Goal: Information Seeking & Learning: Learn about a topic

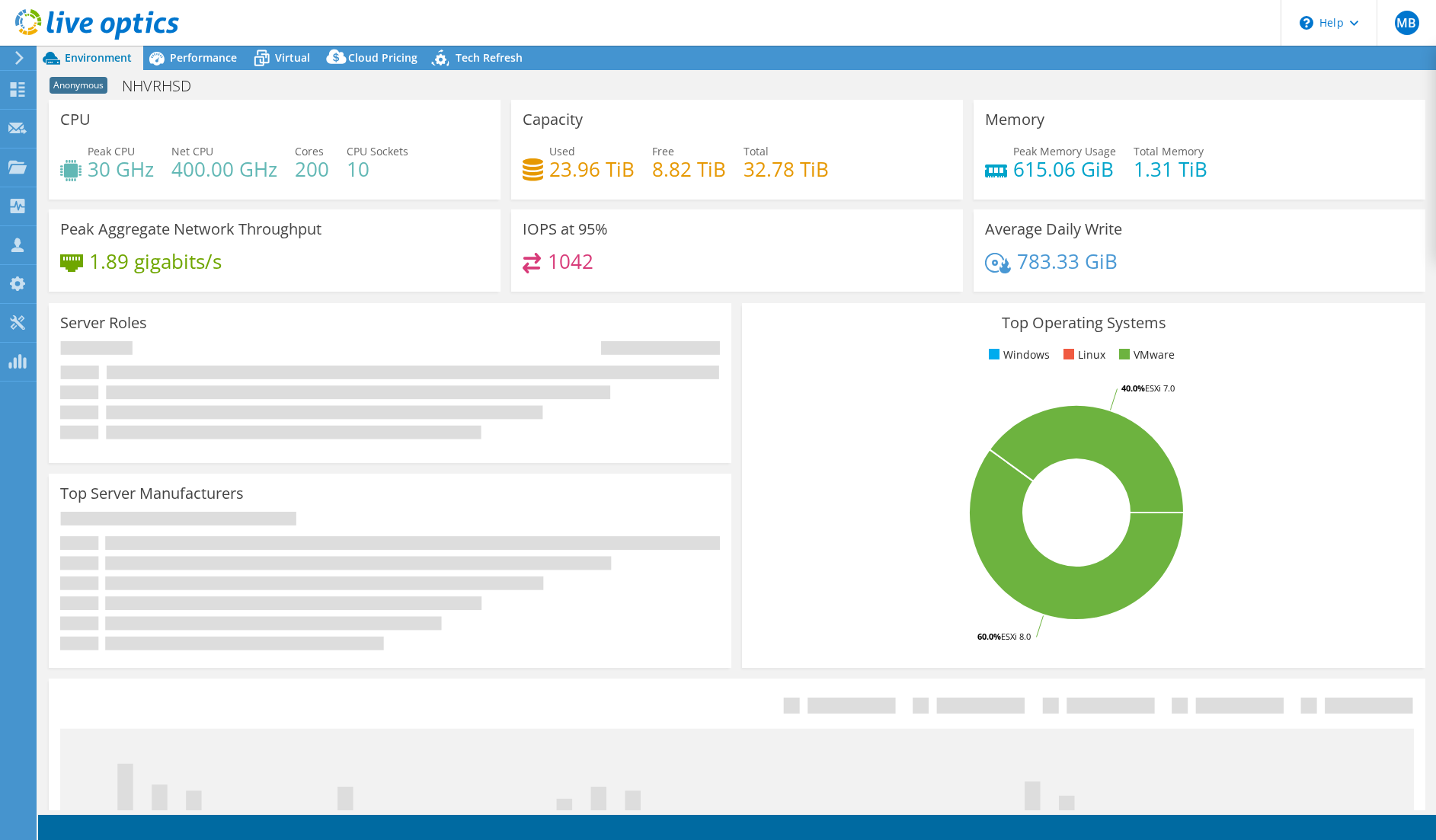
select select "USD"
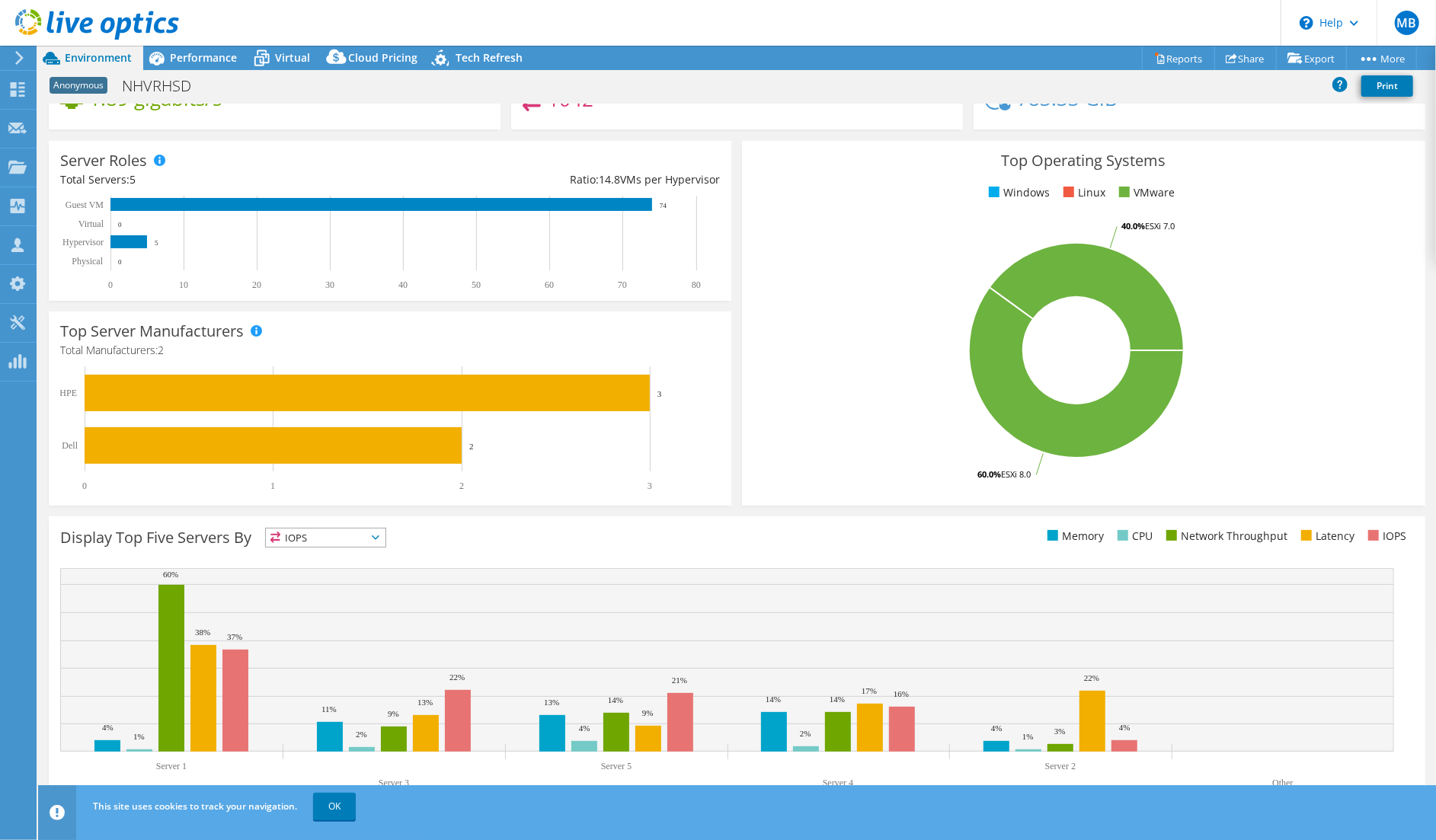
scroll to position [175, 0]
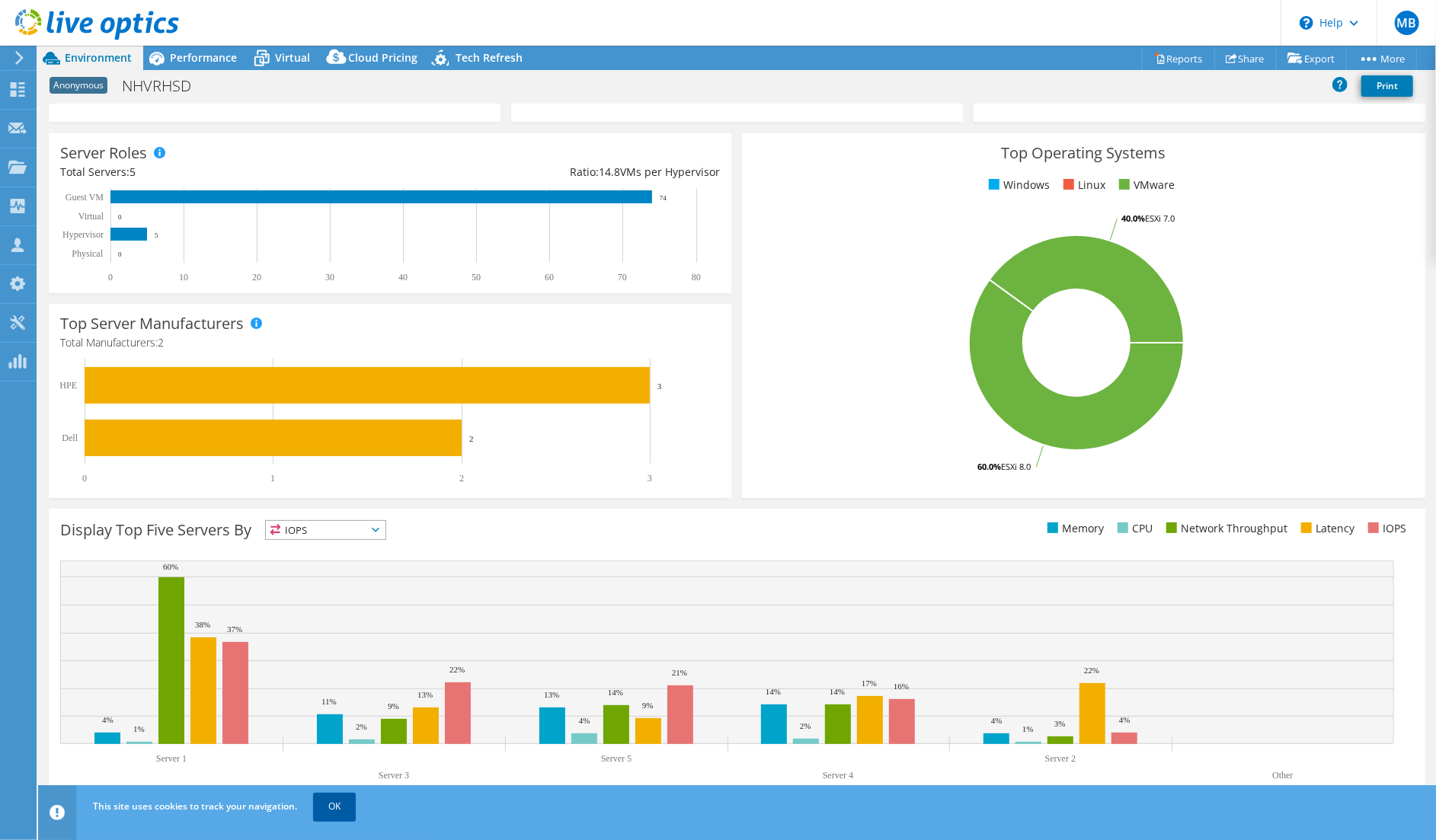
click at [337, 808] on link "OK" at bounding box center [334, 806] width 42 height 27
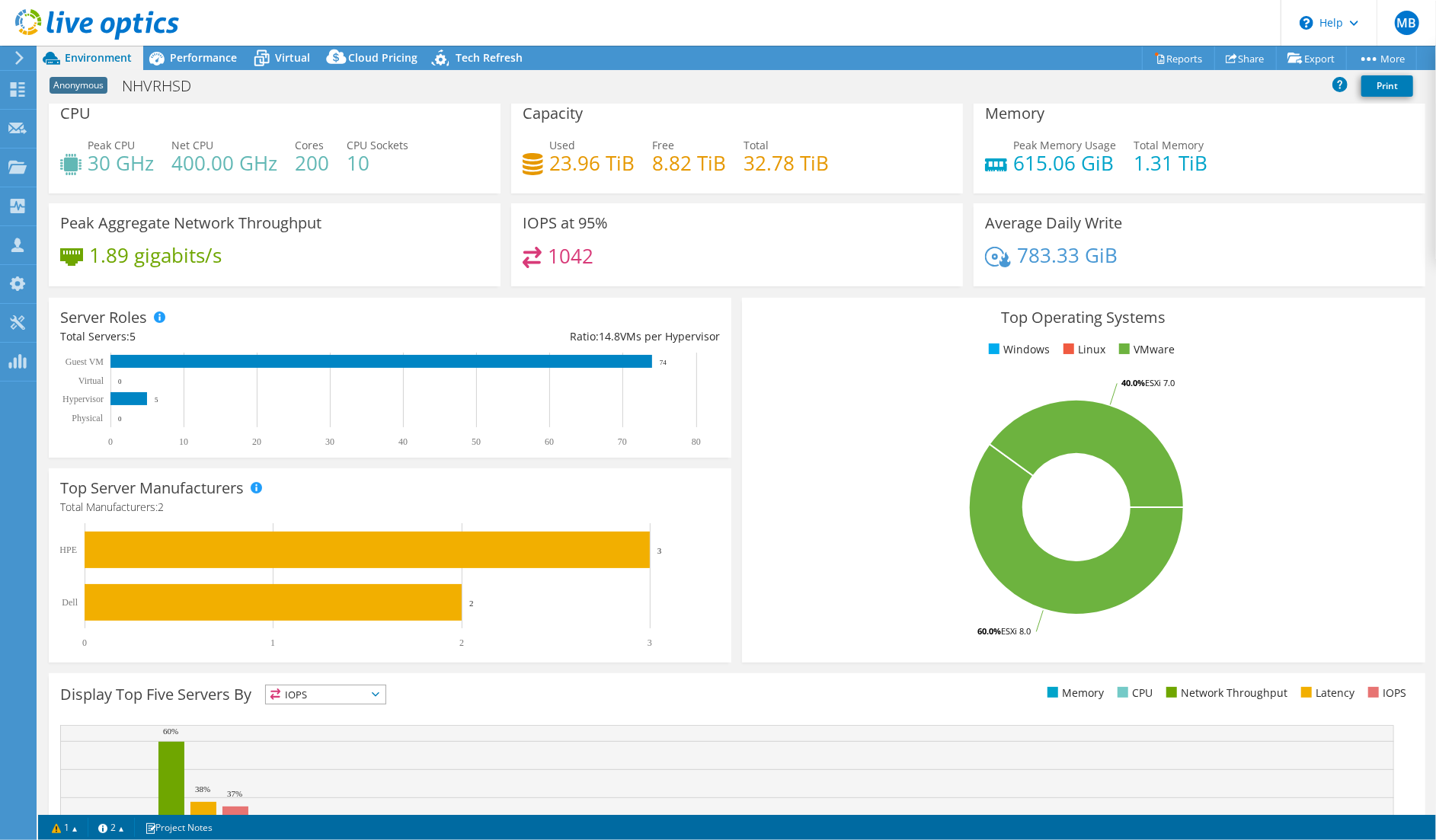
scroll to position [0, 0]
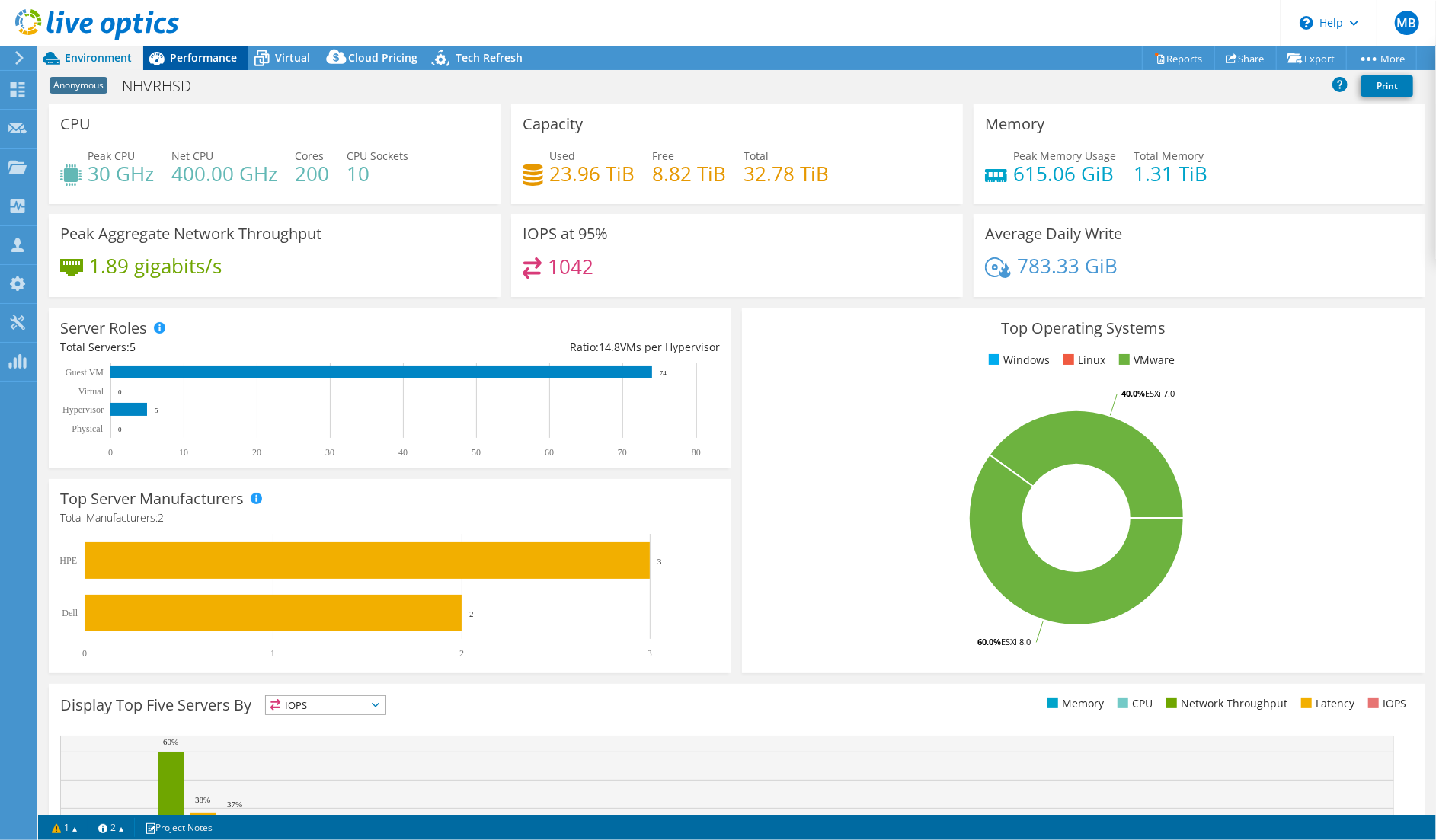
click at [184, 55] on span "Performance" at bounding box center [203, 57] width 67 height 14
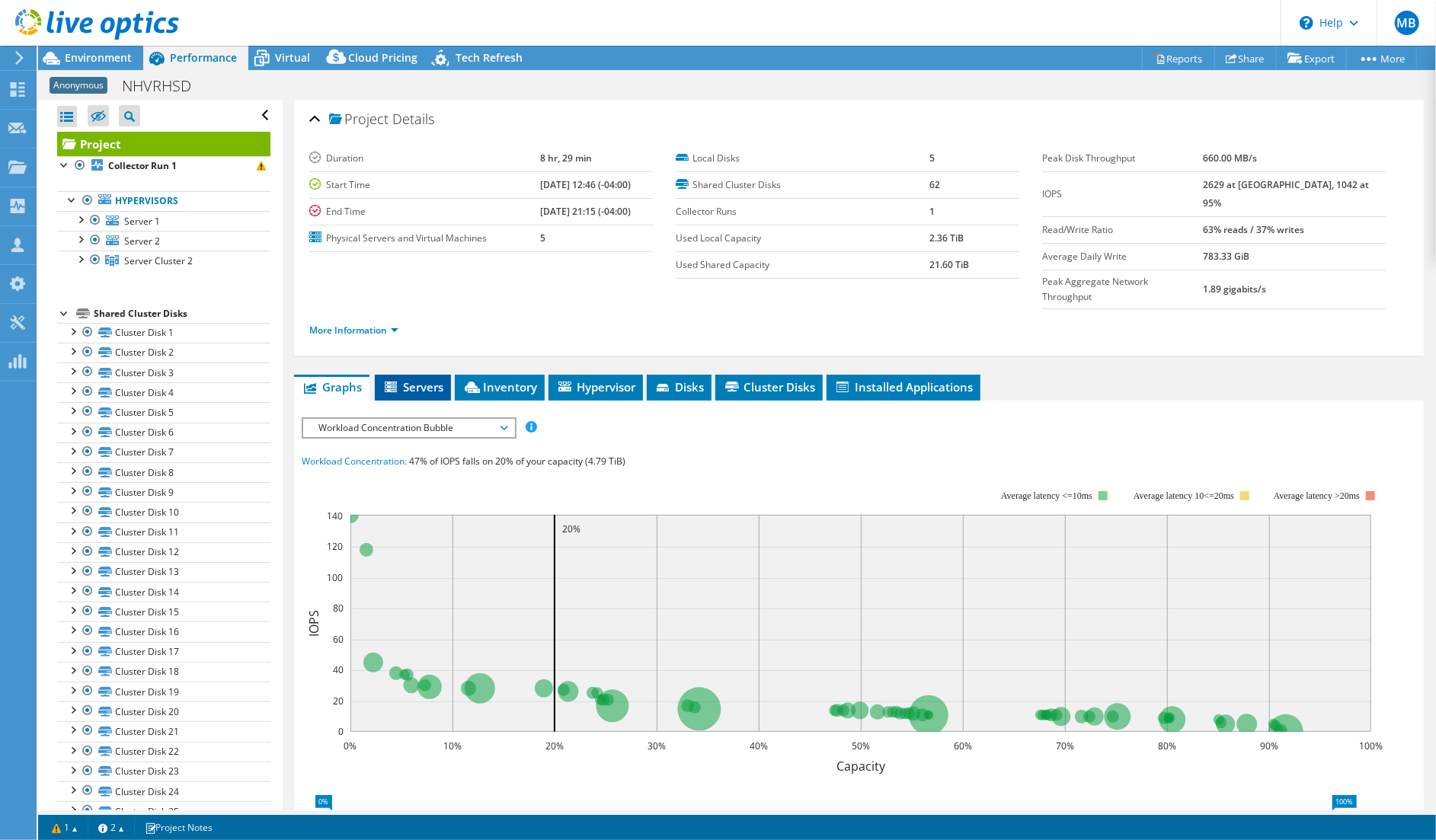
click at [420, 379] on span "Servers" at bounding box center [413, 387] width 61 height 15
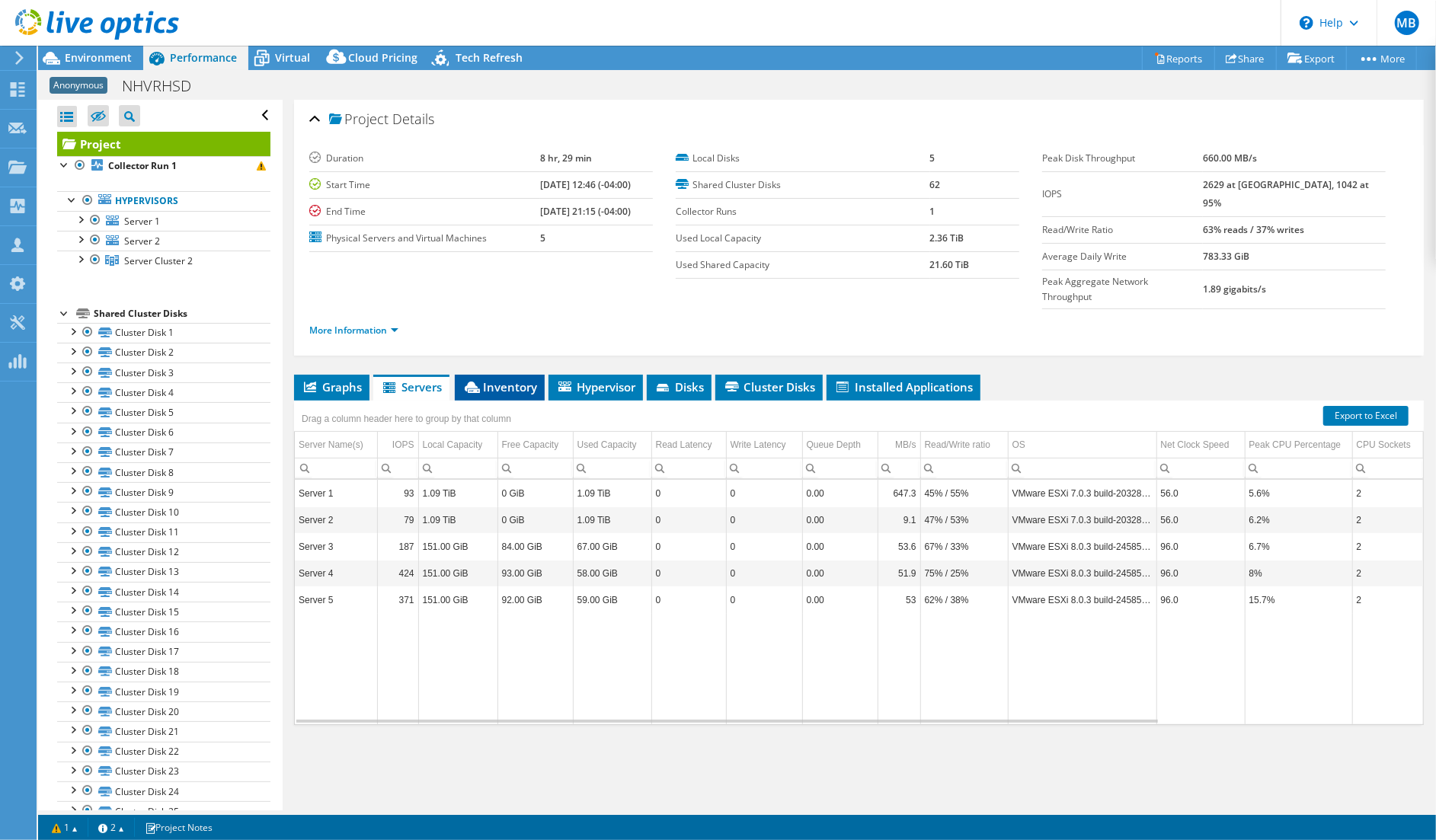
click at [497, 379] on span "Inventory" at bounding box center [500, 387] width 75 height 15
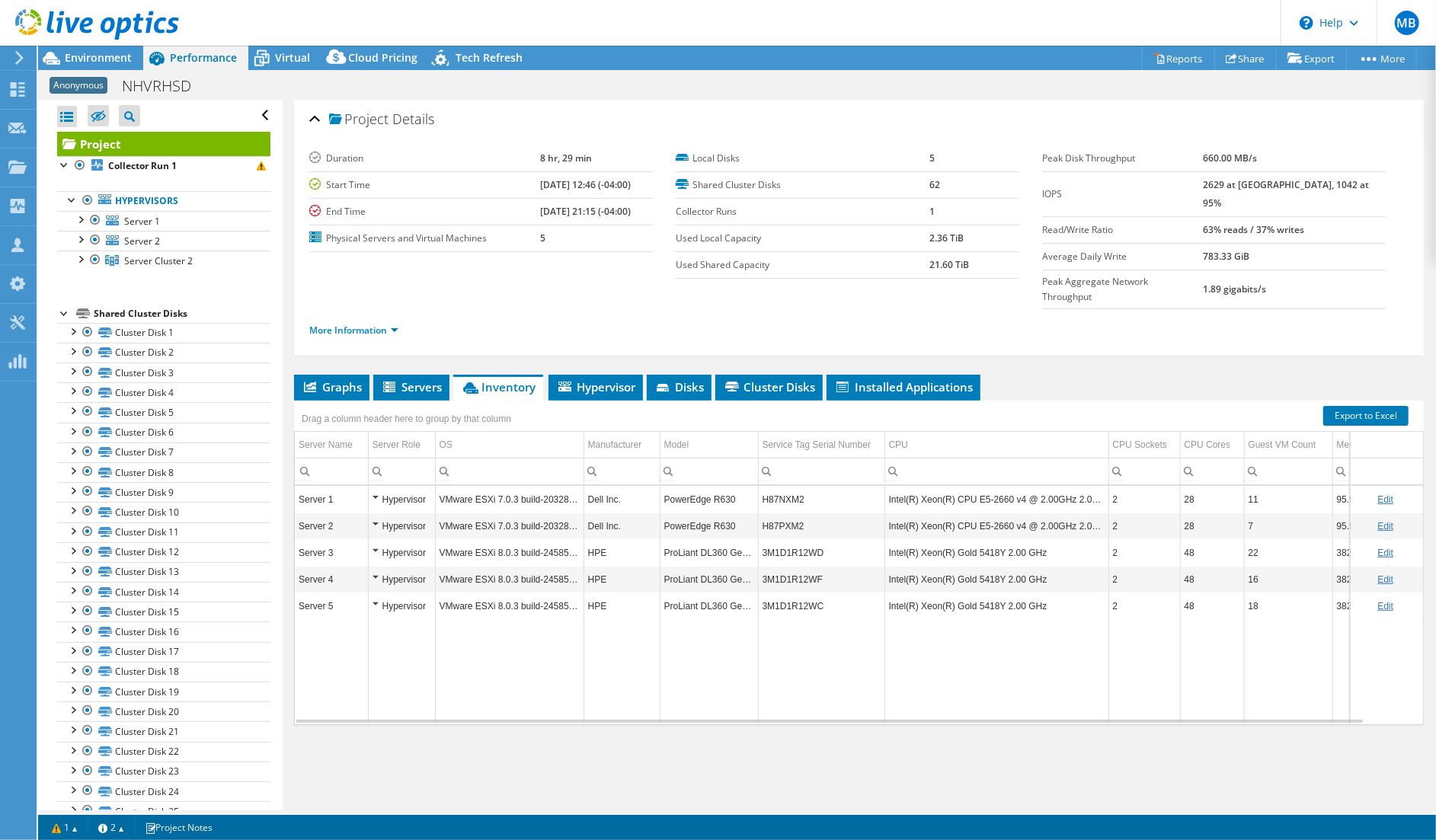
click at [497, 379] on span "Inventory" at bounding box center [498, 387] width 75 height 15
click at [614, 379] on span "Hypervisor" at bounding box center [595, 387] width 79 height 15
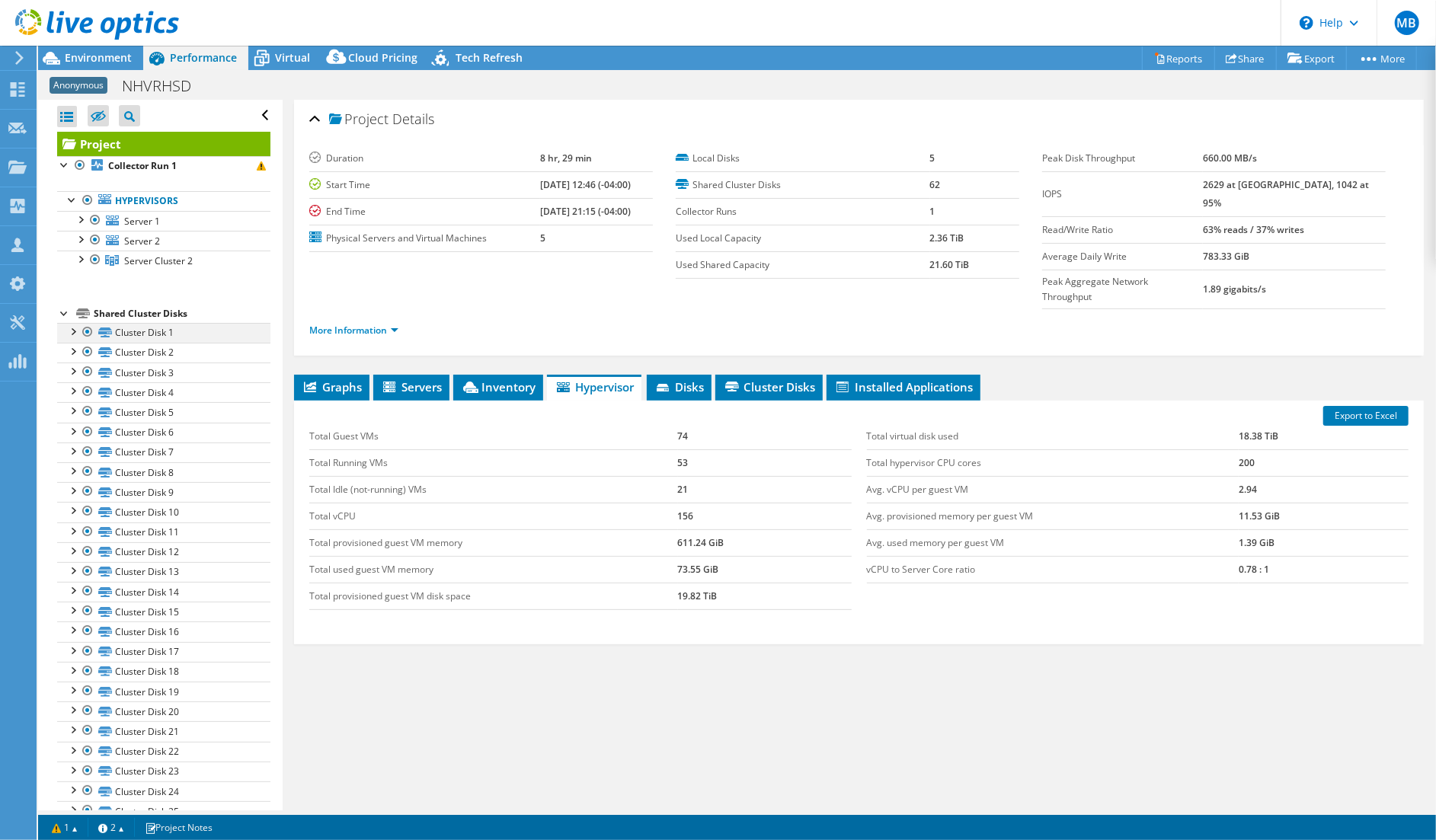
click at [75, 323] on div at bounding box center [72, 330] width 15 height 15
click at [75, 329] on div at bounding box center [72, 330] width 15 height 15
click at [77, 348] on div at bounding box center [72, 350] width 15 height 15
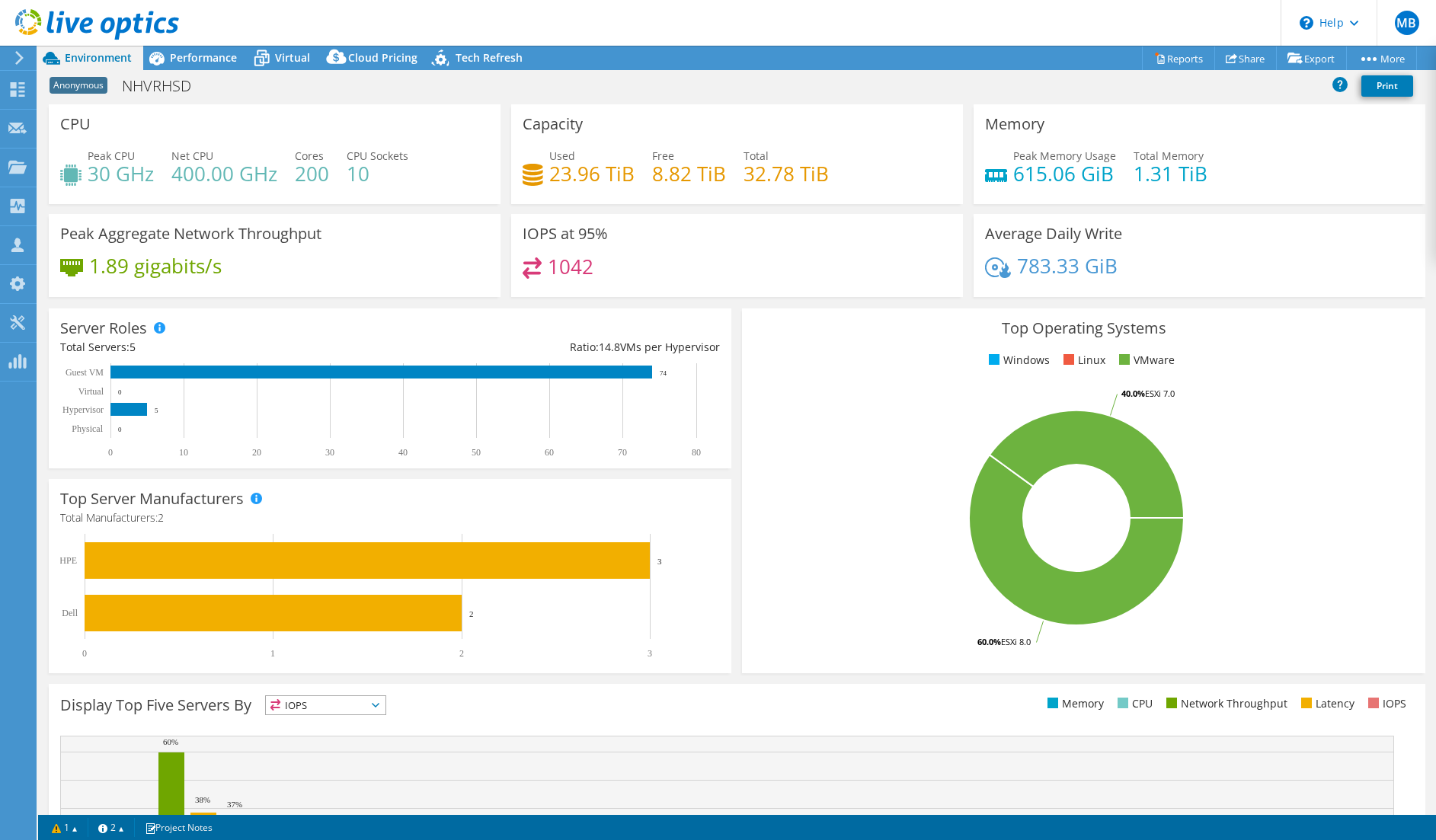
select select "USD"
